Goal: Task Accomplishment & Management: Manage account settings

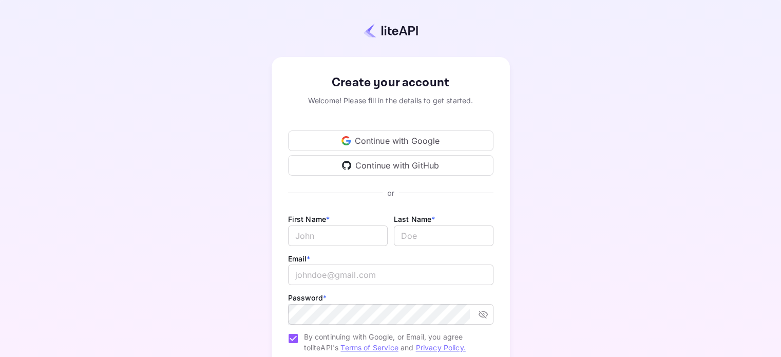
click at [382, 145] on div "Continue with Google" at bounding box center [390, 140] width 205 height 21
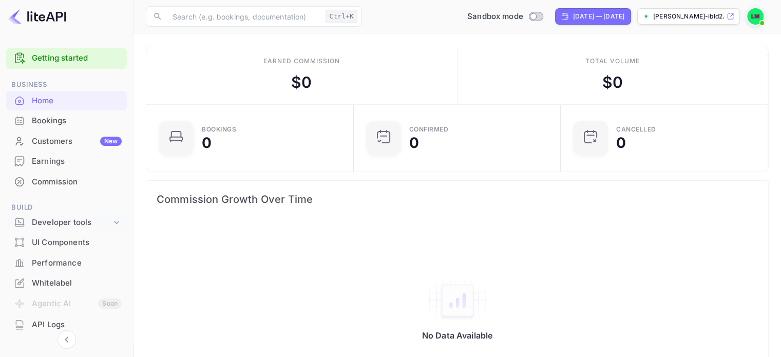
click at [61, 219] on div "Developer tools" at bounding box center [72, 223] width 80 height 12
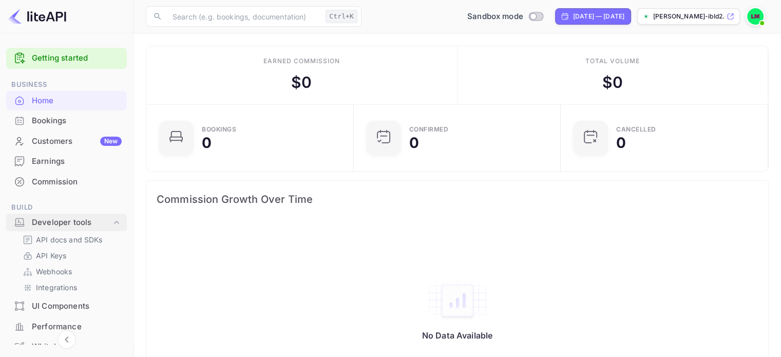
scroll to position [55, 0]
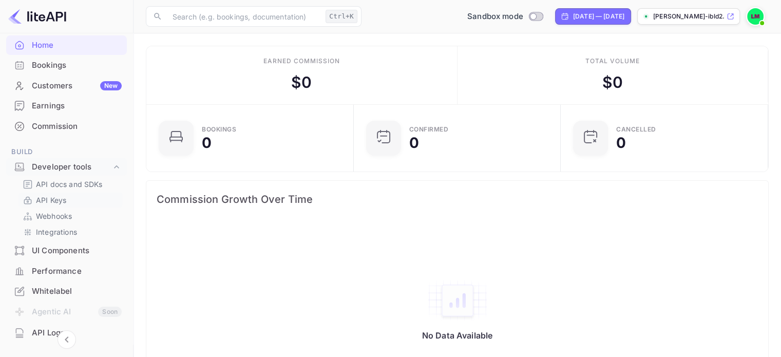
click at [60, 198] on p "API Keys" at bounding box center [51, 200] width 30 height 11
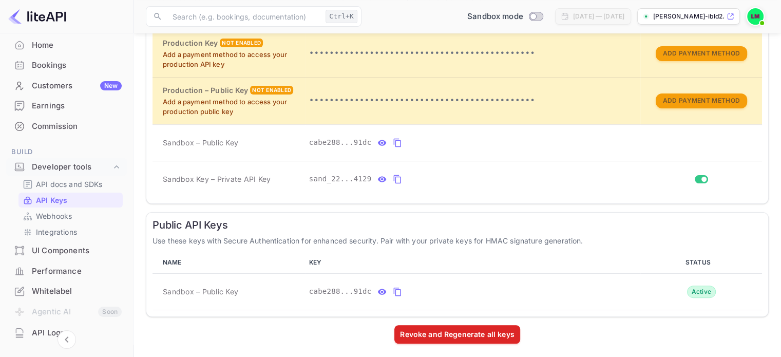
scroll to position [249, 0]
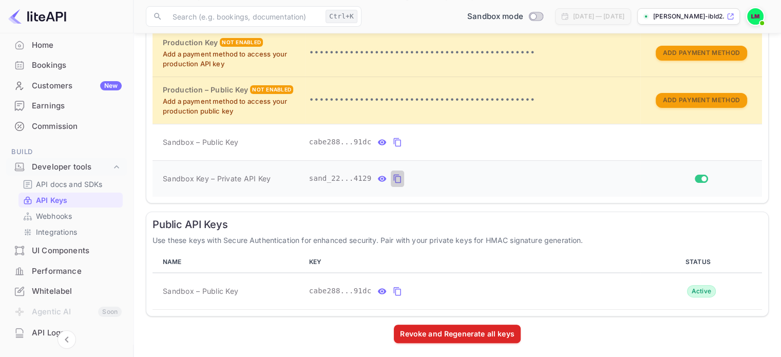
click at [394, 175] on icon "private api keys table" at bounding box center [397, 179] width 7 height 9
click at [393, 179] on icon "private api keys table" at bounding box center [397, 179] width 9 height 12
